Goal: Check status: Check status

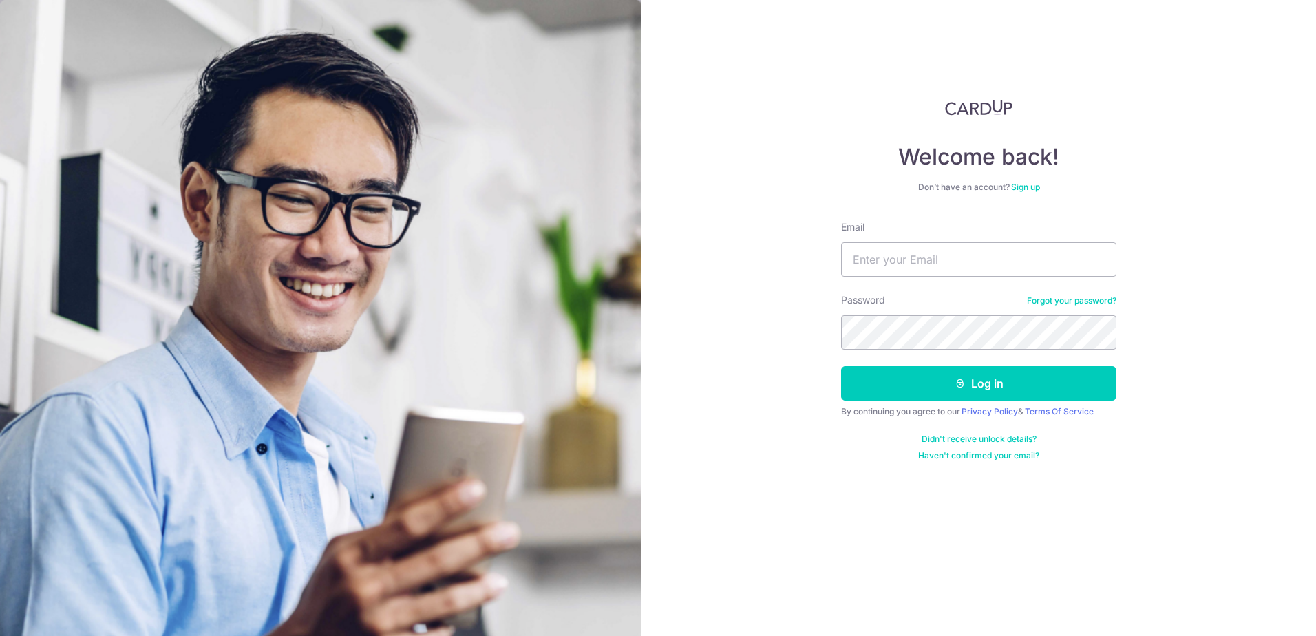
click at [969, 262] on input "Email" at bounding box center [978, 259] width 275 height 34
type input "[EMAIL_ADDRESS][DOMAIN_NAME]"
click at [771, 341] on div "Welcome back! Don’t have an account? Sign up Email timothytan79@gmail.com Passw…" at bounding box center [979, 318] width 675 height 636
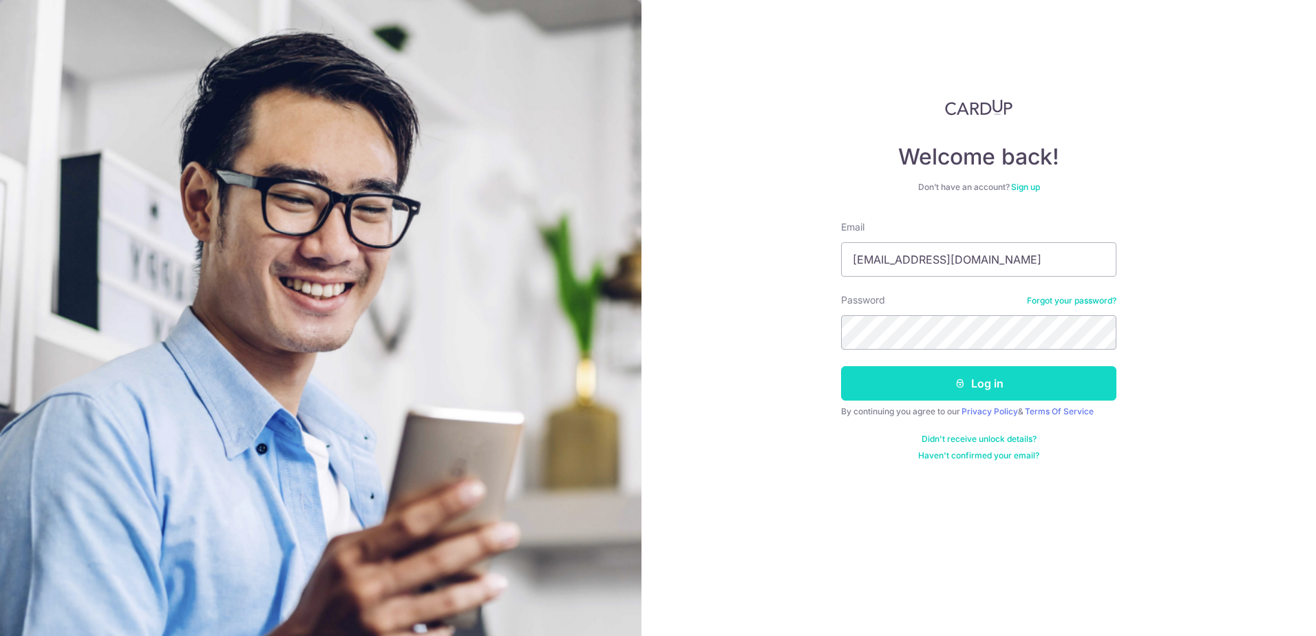
click at [926, 386] on button "Log in" at bounding box center [978, 383] width 275 height 34
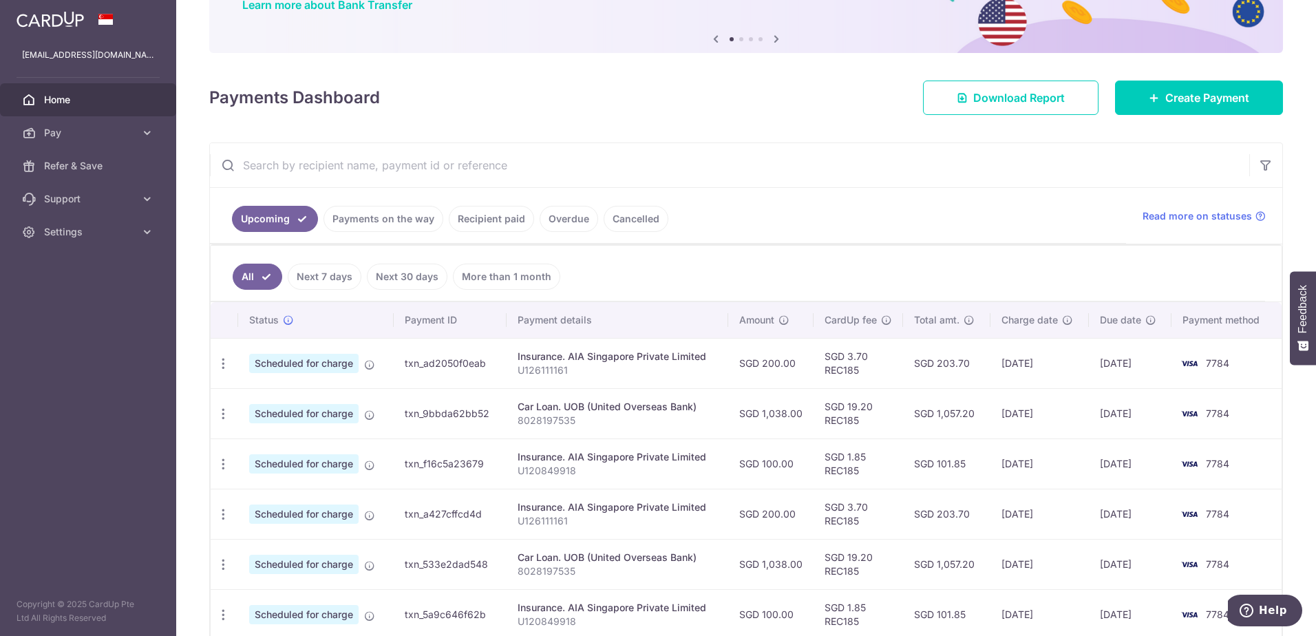
scroll to position [138, 0]
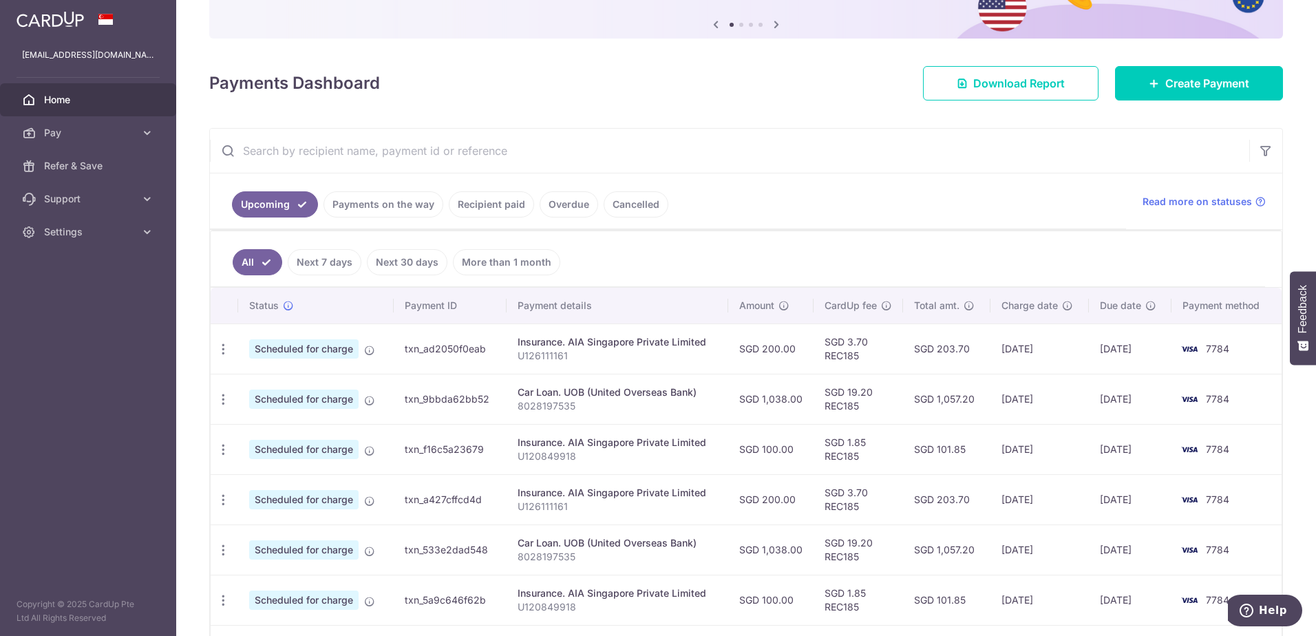
click at [383, 211] on link "Payments on the way" at bounding box center [384, 204] width 120 height 26
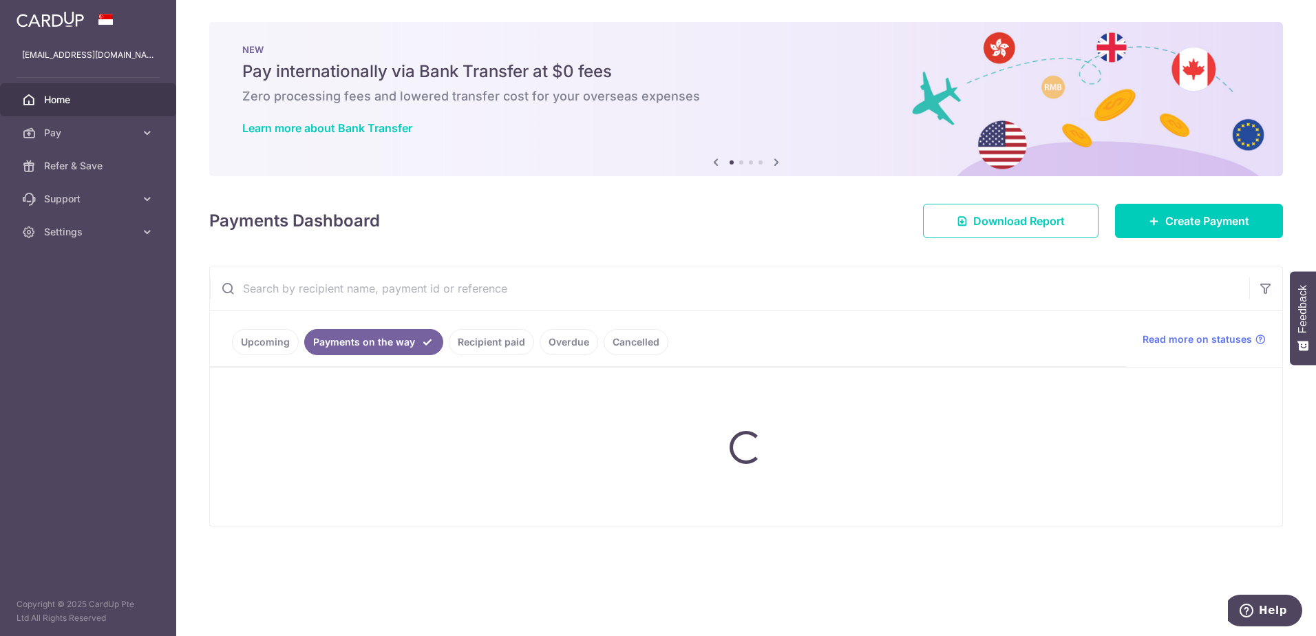
scroll to position [0, 0]
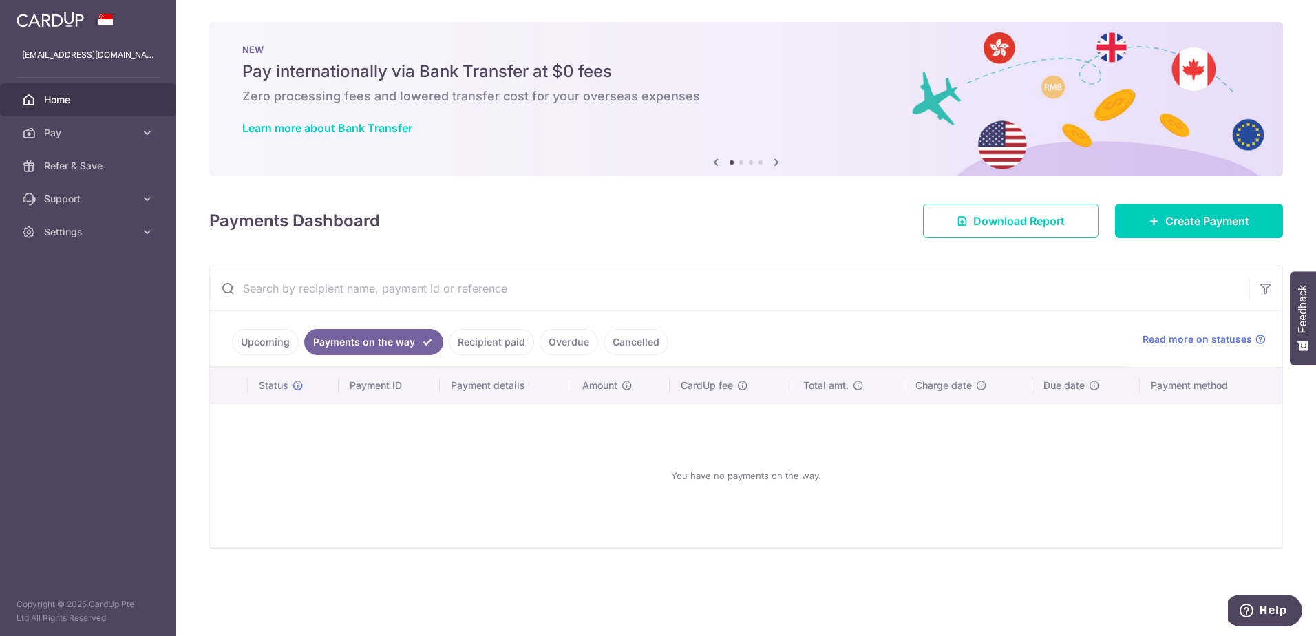
click at [512, 347] on link "Recipient paid" at bounding box center [491, 342] width 85 height 26
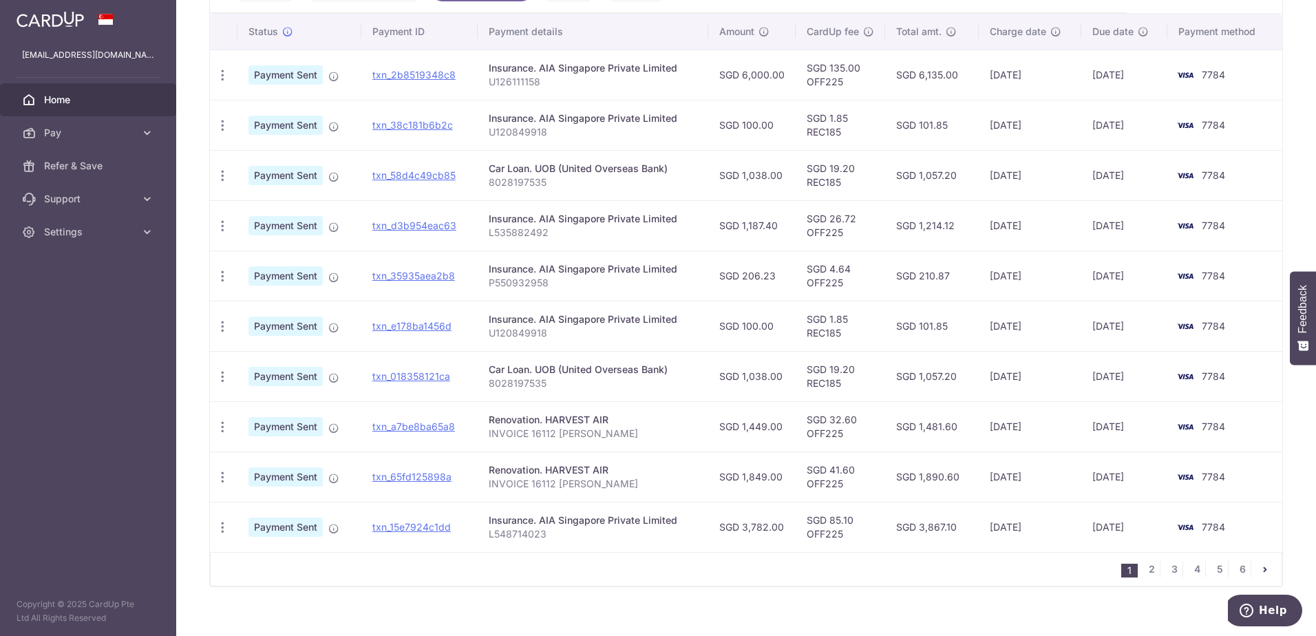
scroll to position [370, 0]
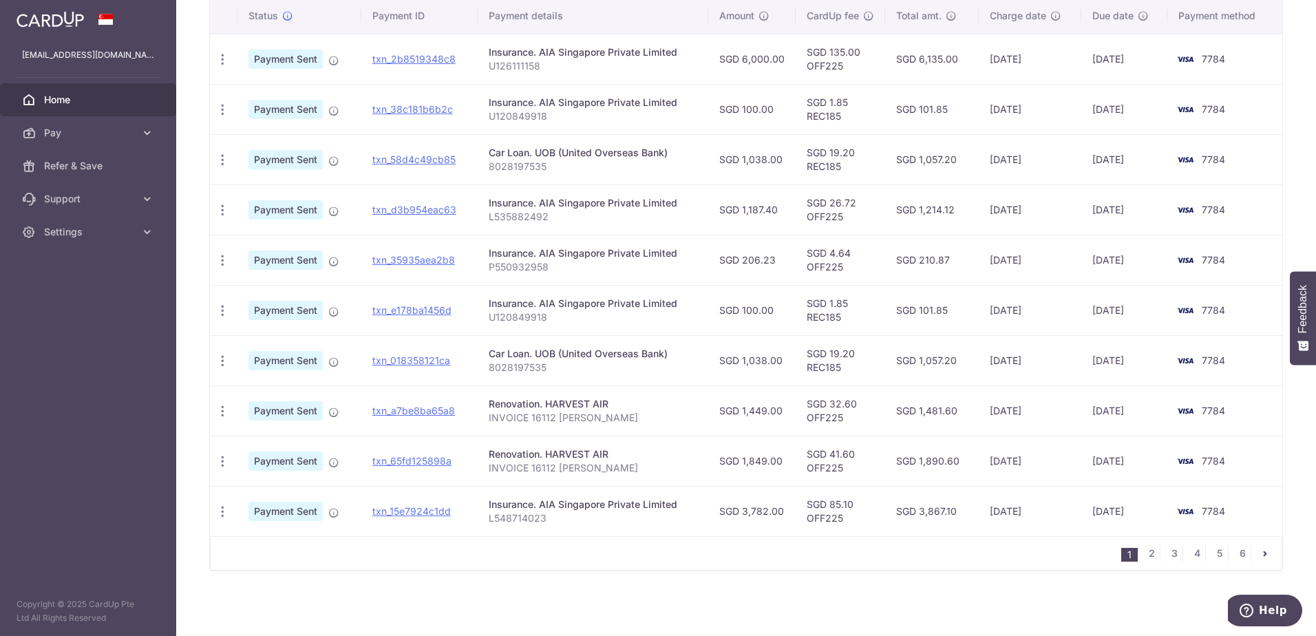
click at [306, 611] on div "× Pause Schedule Pause all future payments in this series Pause just this one p…" at bounding box center [746, 318] width 1140 height 636
